Goal: Task Accomplishment & Management: Manage account settings

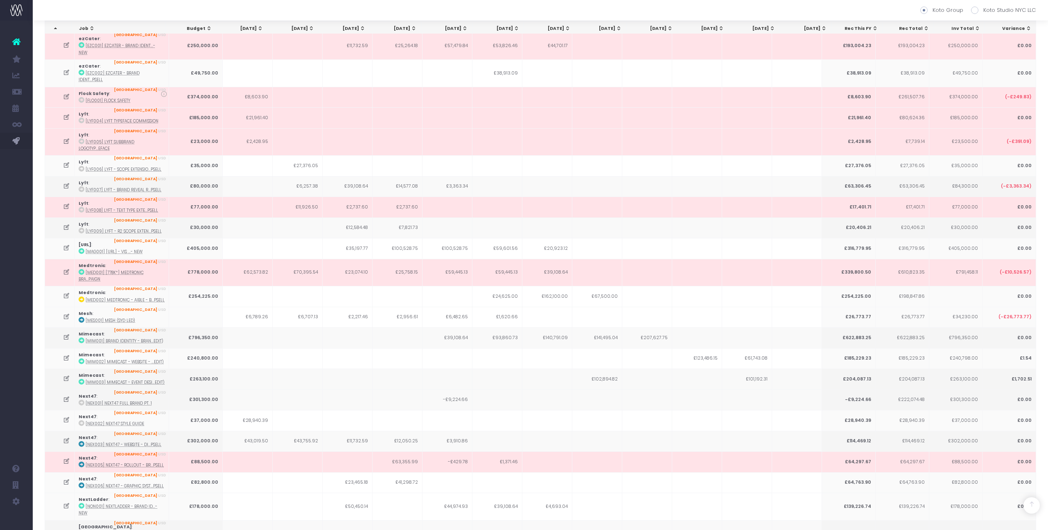
scroll to position [4293, 0]
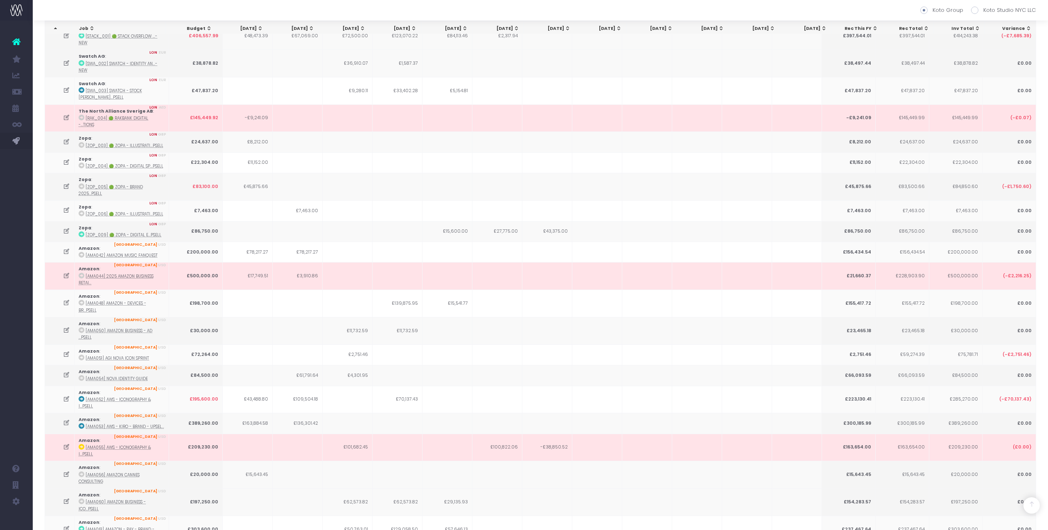
click at [974, 6] on label "Koto Studio NYC LLC" at bounding box center [1003, 10] width 65 height 8
click at [983, 6] on input "Koto Studio NYC LLC" at bounding box center [985, 8] width 5 height 5
radio input "true"
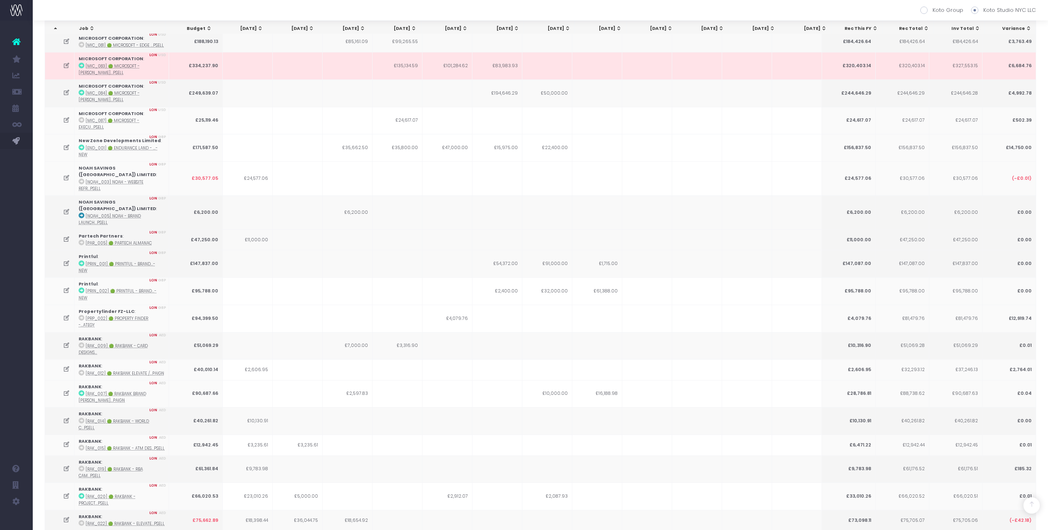
scroll to position [3496, 0]
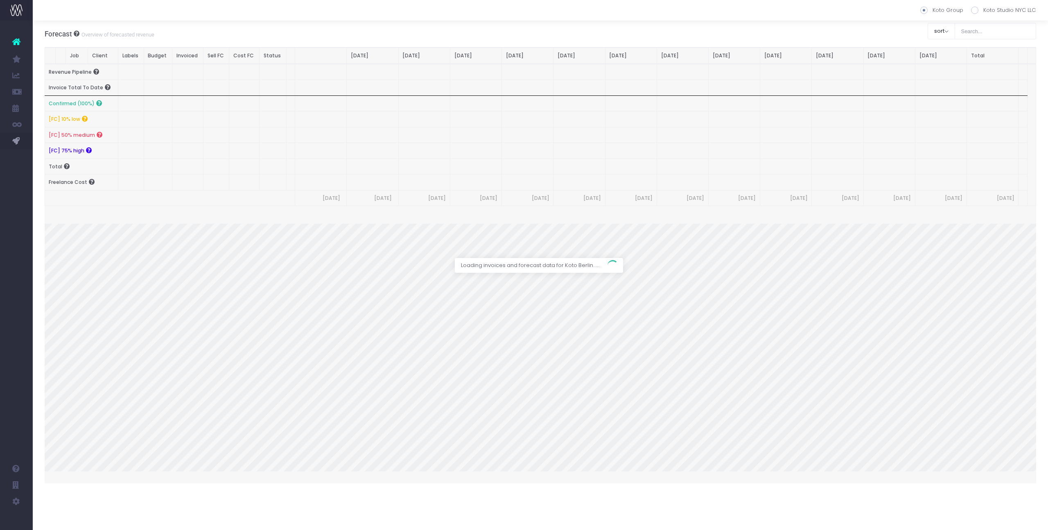
click at [980, 8] on label "Koto Studio NYC LLC" at bounding box center [1003, 10] width 65 height 8
click at [983, 8] on input "Koto Studio NYC LLC" at bounding box center [985, 8] width 5 height 5
radio input "true"
